Goal: Find specific page/section: Find specific page/section

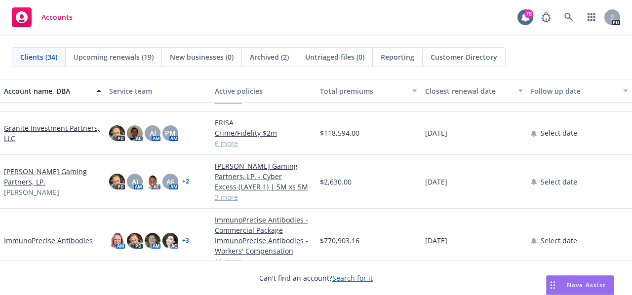
scroll to position [504, 0]
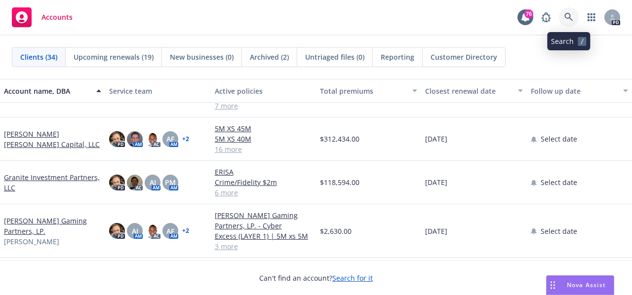
click at [568, 16] on icon at bounding box center [568, 17] width 9 height 9
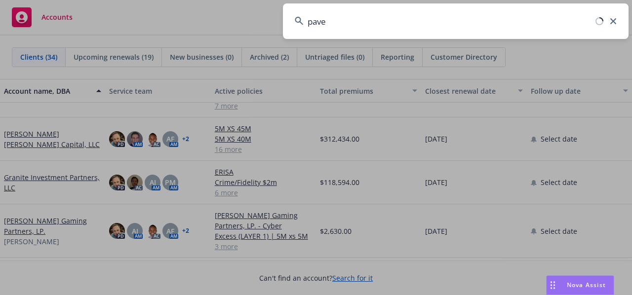
type input "pave"
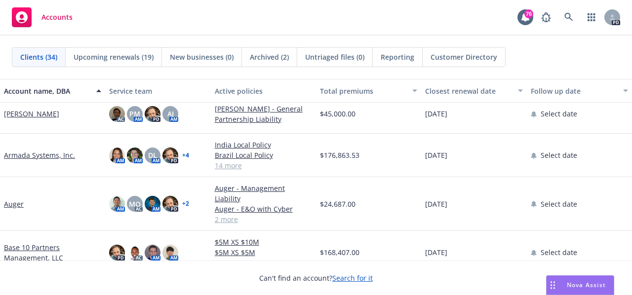
scroll to position [0, 0]
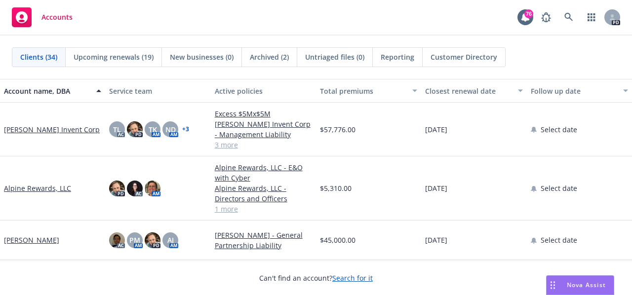
click at [116, 56] on span "Upcoming renewals (19)" at bounding box center [114, 57] width 80 height 10
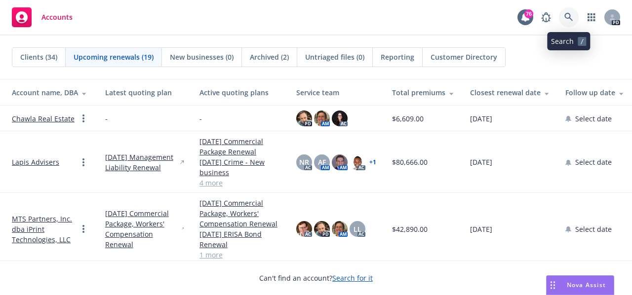
click at [564, 20] on icon at bounding box center [568, 17] width 9 height 9
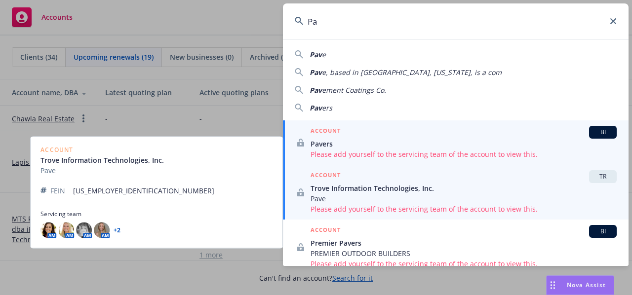
type input "P"
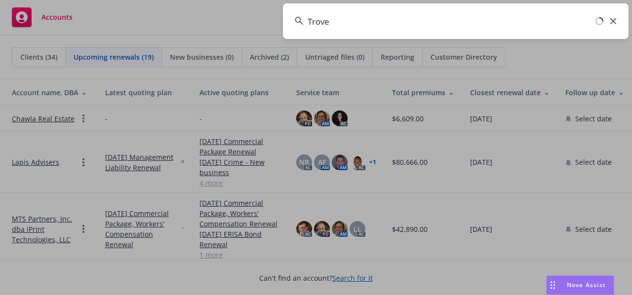
type input "Trove"
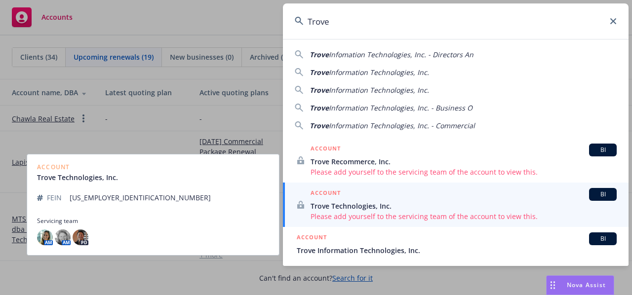
click at [350, 203] on span "Trove Technologies, Inc." at bounding box center [463, 206] width 306 height 10
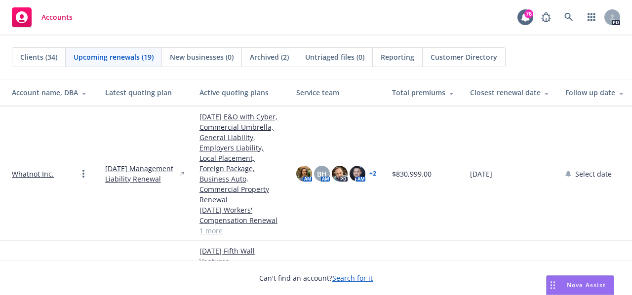
scroll to position [159, 0]
click at [36, 57] on span "Clients (34)" at bounding box center [38, 57] width 37 height 10
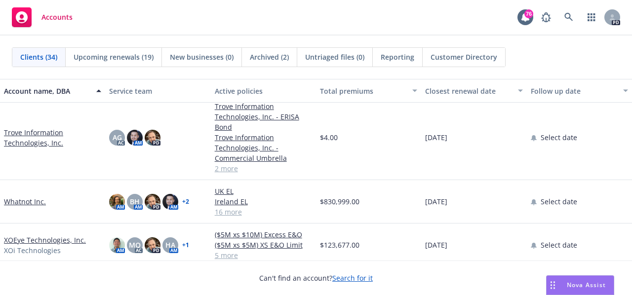
scroll to position [1252, 0]
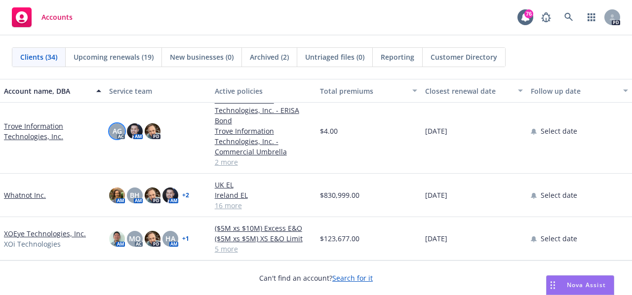
click at [113, 133] on span "AG" at bounding box center [116, 131] width 9 height 10
click at [135, 133] on img at bounding box center [135, 131] width 16 height 16
